Goal: Task Accomplishment & Management: Use online tool/utility

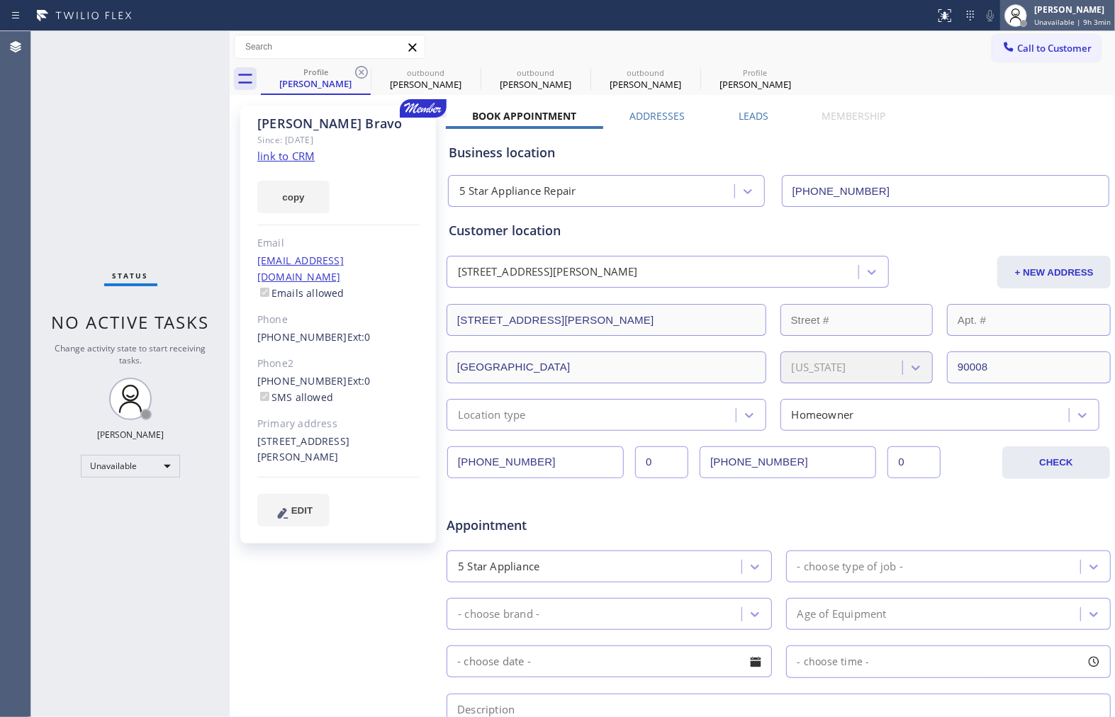
click at [1072, 17] on span "Unavailable | 9h 3min" at bounding box center [1072, 22] width 77 height 10
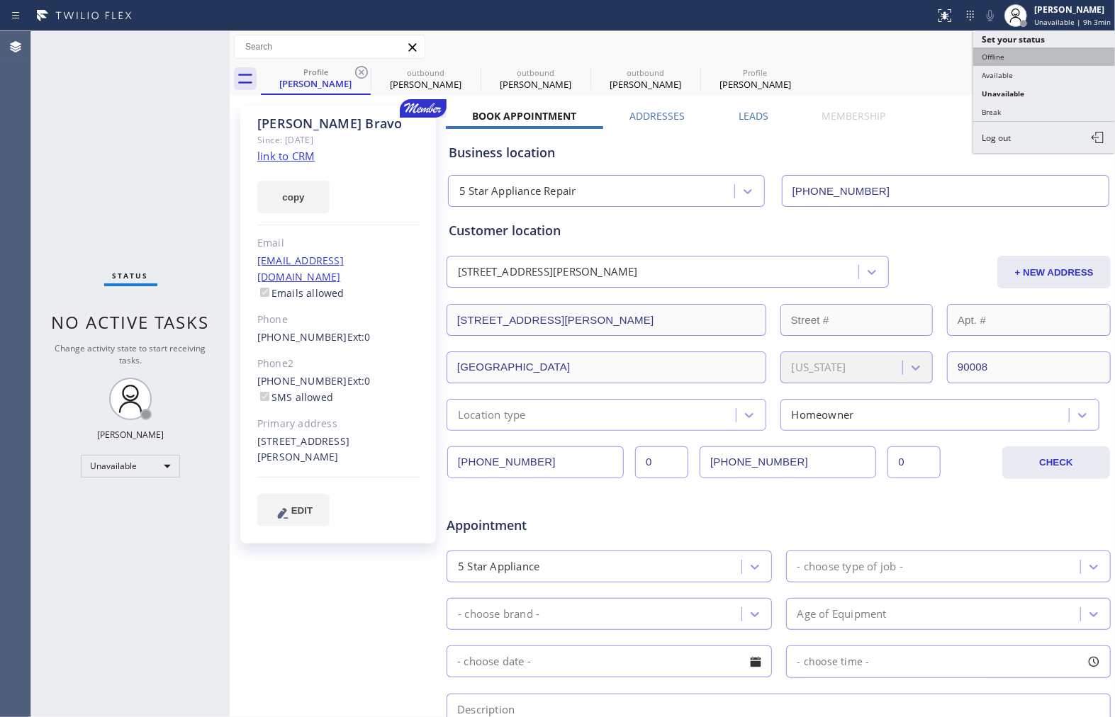
click at [1023, 52] on button "Offline" at bounding box center [1044, 56] width 142 height 18
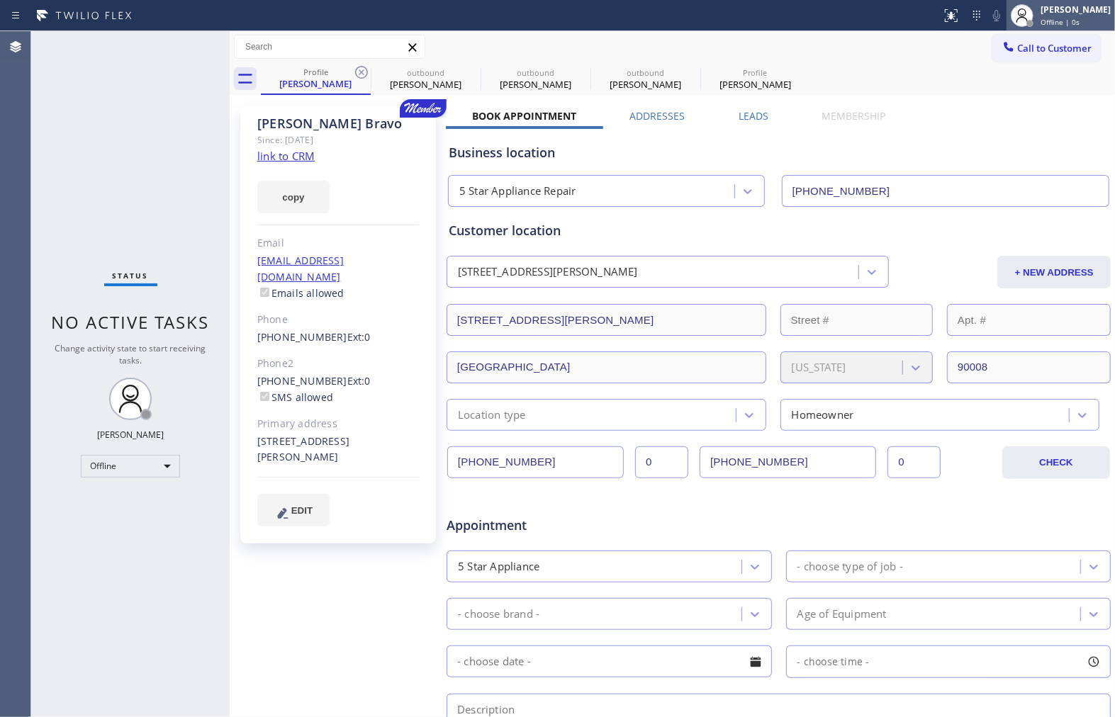
click at [1053, 21] on span "Offline | 0s" at bounding box center [1059, 22] width 39 height 10
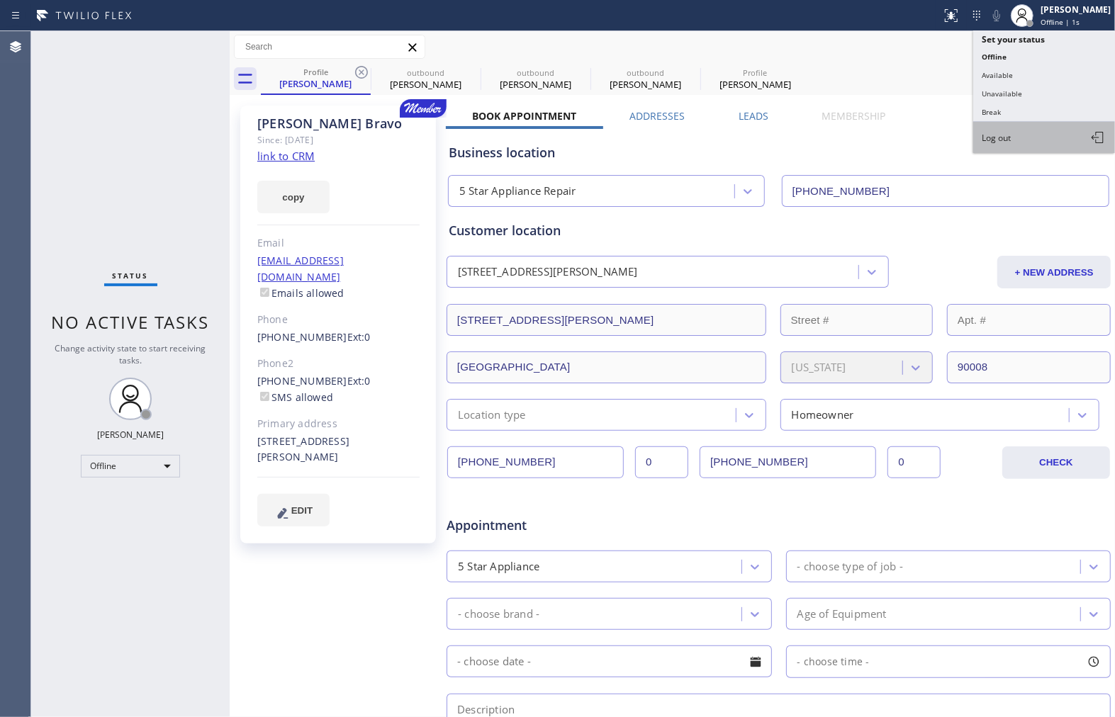
click at [1025, 145] on button "Log out" at bounding box center [1044, 137] width 142 height 31
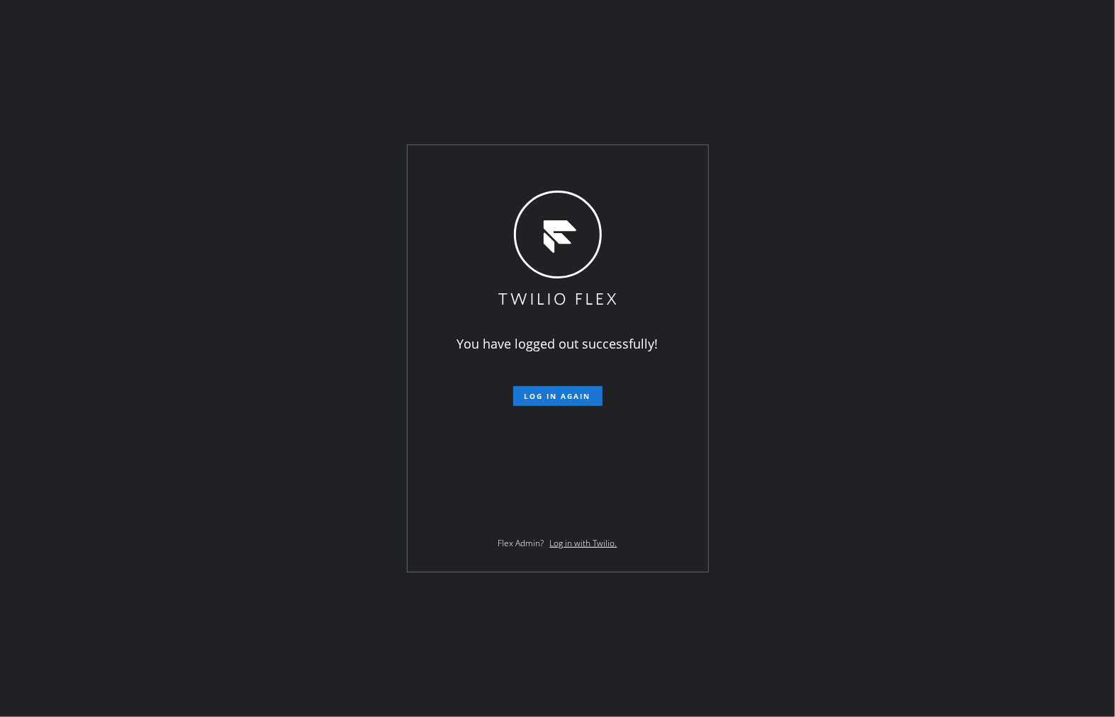
click at [839, 300] on div "You have logged out successfully! Log in again Flex Admin? Log in with Twilio." at bounding box center [557, 358] width 1115 height 717
drag, startPoint x: 845, startPoint y: 388, endPoint x: 852, endPoint y: 366, distance: 22.4
click at [849, 388] on div "You have logged out successfully! Log in again Flex Admin? Log in with Twilio." at bounding box center [557, 358] width 1115 height 717
click at [858, 94] on div "You have logged out successfully! Log in again Flex Admin? Log in with Twilio." at bounding box center [557, 358] width 1115 height 717
click at [342, 55] on div "You have logged out successfully! Log in again Flex Admin? Log in with Twilio." at bounding box center [557, 358] width 1115 height 717
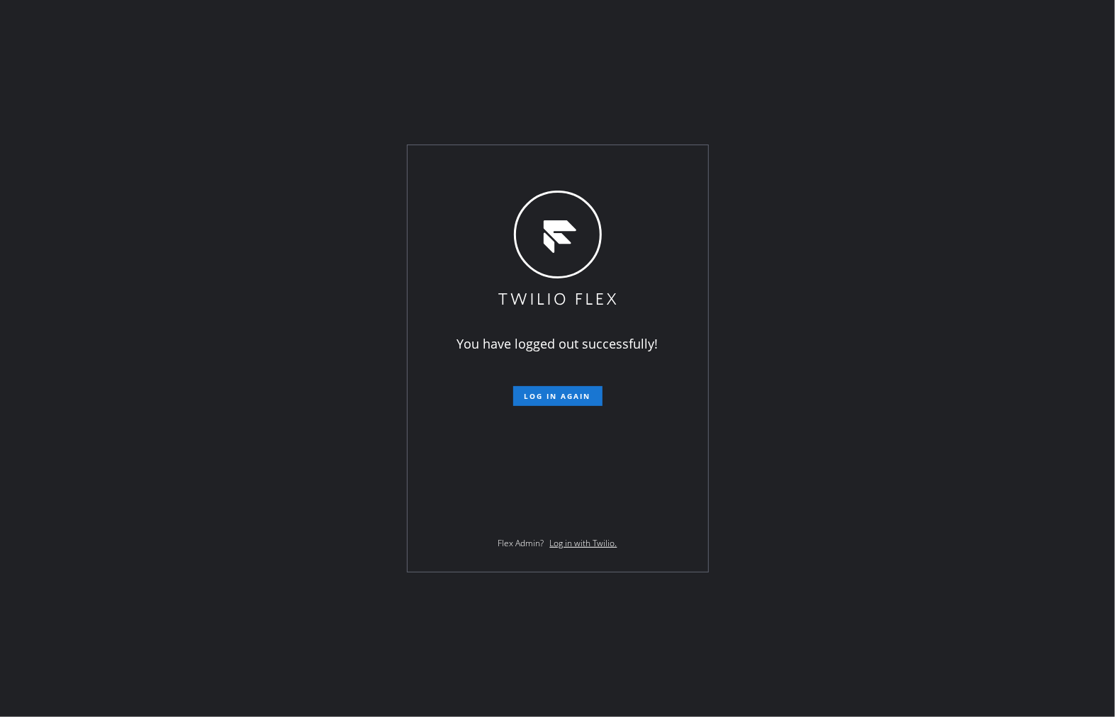
click at [935, 339] on div "You have logged out successfully! Log in again Flex Admin? Log in with Twilio." at bounding box center [557, 358] width 1115 height 717
